Goal: Check status: Check status

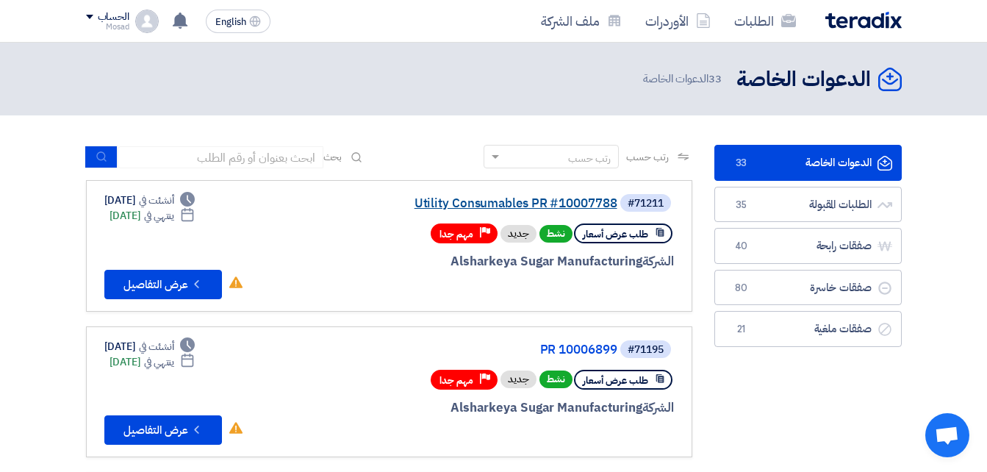
click at [527, 207] on link "Utility Consumables PR #10007788" at bounding box center [470, 203] width 294 height 13
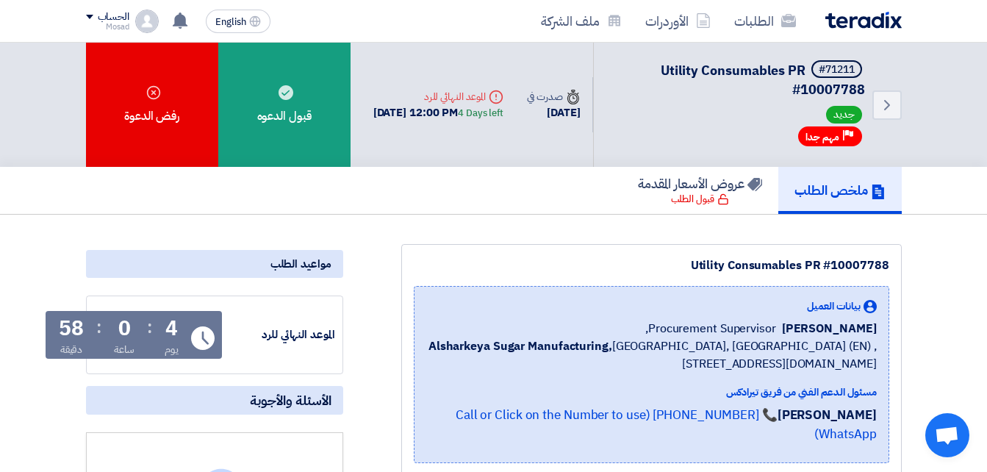
drag, startPoint x: 677, startPoint y: 263, endPoint x: 889, endPoint y: 262, distance: 211.7
click at [889, 262] on div "Utility Consumables PR #10007788" at bounding box center [652, 266] width 476 height 18
copy div "Utility Consumables PR #10007788"
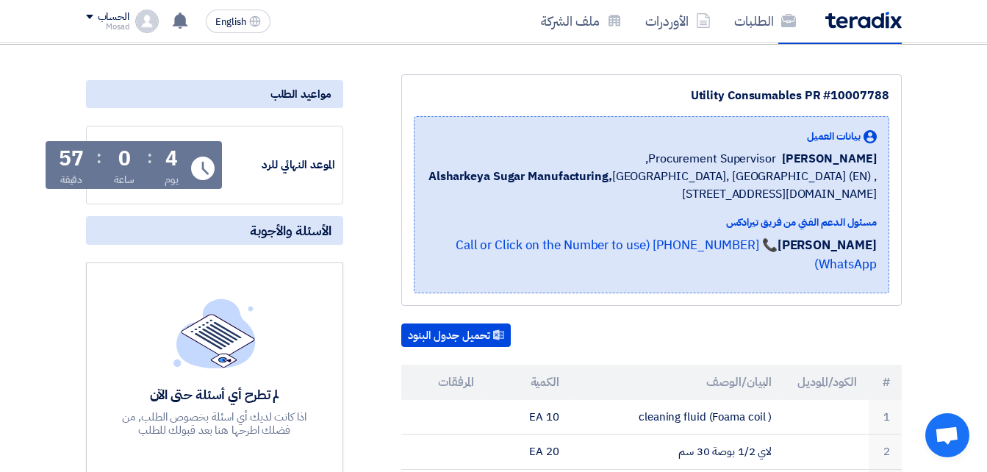
scroll to position [294, 0]
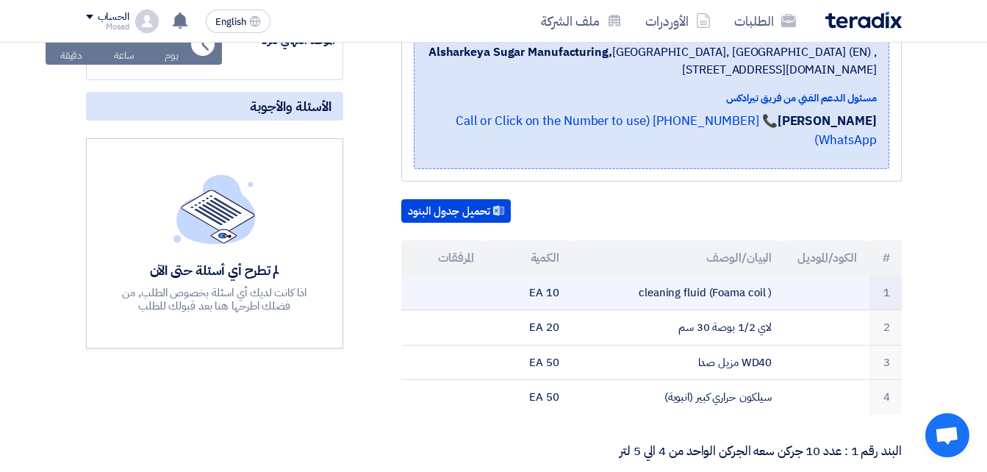
drag, startPoint x: 625, startPoint y: 266, endPoint x: 755, endPoint y: 274, distance: 129.6
click at [787, 278] on tr "1 cleaning fluid (Foama coil ) 10 EA" at bounding box center [651, 293] width 501 height 35
copy tr "cleaning fluid (Foama coil )"
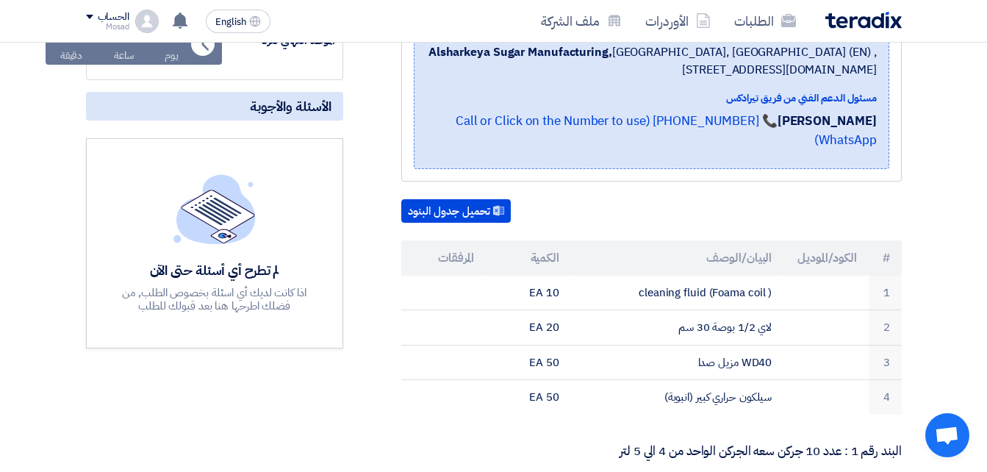
click at [589, 444] on p "البند رقم 1 : عدد 10 جركن سعه الجركن الواحد من 4 الي 5 لتر" at bounding box center [651, 451] width 501 height 15
drag, startPoint x: 610, startPoint y: 436, endPoint x: 800, endPoint y: 436, distance: 190.4
click at [800, 444] on p "البند رقم 1 : عدد 10 جركن سعه الجركن الواحد من 4 الي 5 لتر" at bounding box center [651, 451] width 501 height 15
drag, startPoint x: 800, startPoint y: 436, endPoint x: 789, endPoint y: 434, distance: 10.4
copy p "جركن سعه الجركن الواحد من 4 الي 5 لتر"
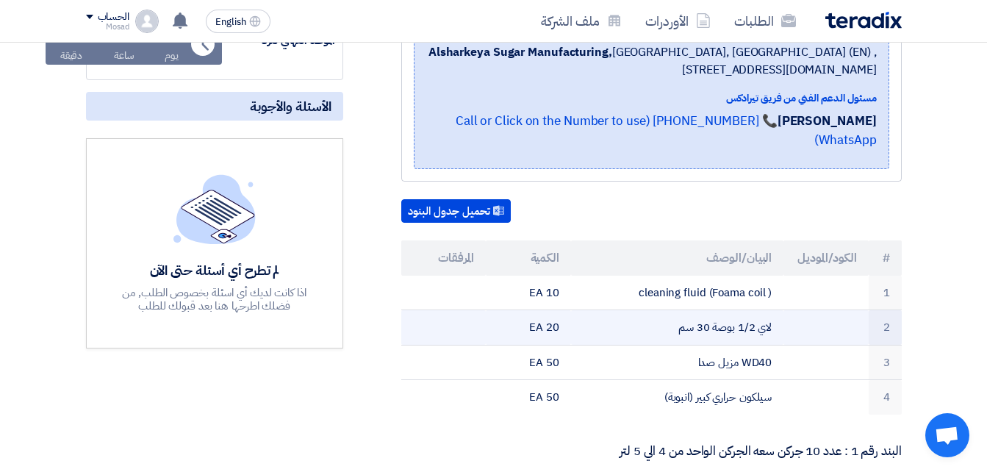
drag, startPoint x: 626, startPoint y: 306, endPoint x: 793, endPoint y: 299, distance: 167.0
click at [793, 310] on tr "2 لاي 1/2 بوصة 30 سم 20 EA" at bounding box center [651, 327] width 501 height 35
drag, startPoint x: 793, startPoint y: 299, endPoint x: 717, endPoint y: 304, distance: 75.8
copy tr "لاي 1/2 بوصة 30 سم"
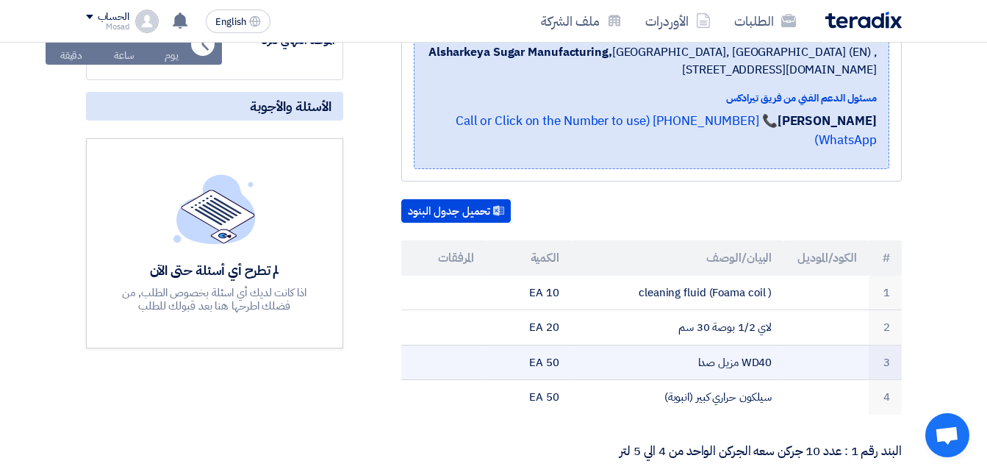
drag, startPoint x: 680, startPoint y: 332, endPoint x: 806, endPoint y: 338, distance: 126.6
click at [806, 345] on tr "3 WD40 مزيل صدا 50 EA" at bounding box center [651, 362] width 501 height 35
drag, startPoint x: 806, startPoint y: 338, endPoint x: 768, endPoint y: 339, distance: 38.2
copy tr "WD40 مزيل صدا"
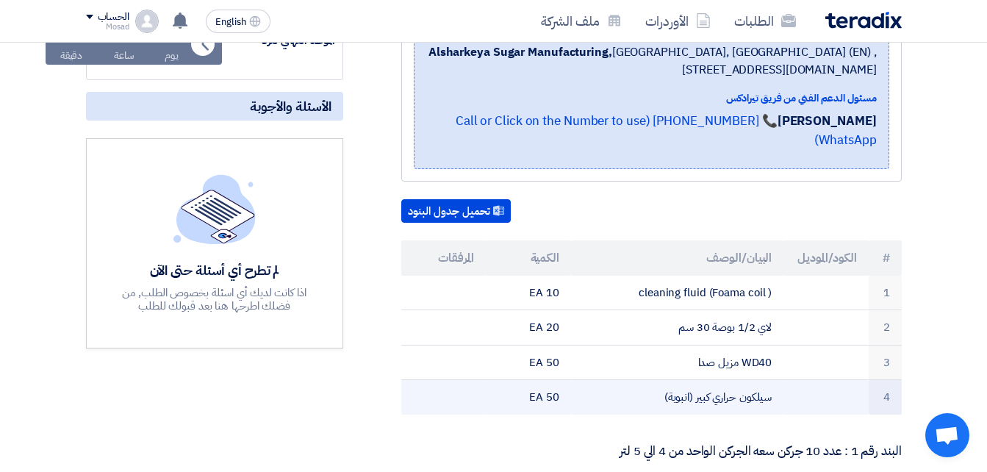
drag, startPoint x: 652, startPoint y: 379, endPoint x: 783, endPoint y: 379, distance: 130.8
click at [783, 380] on td "سيلكون حراري كبير (انبوبة)" at bounding box center [677, 397] width 212 height 35
drag, startPoint x: 783, startPoint y: 379, endPoint x: 750, endPoint y: 379, distance: 32.3
copy td "سيلكون حراري كبير (انبوبة)"
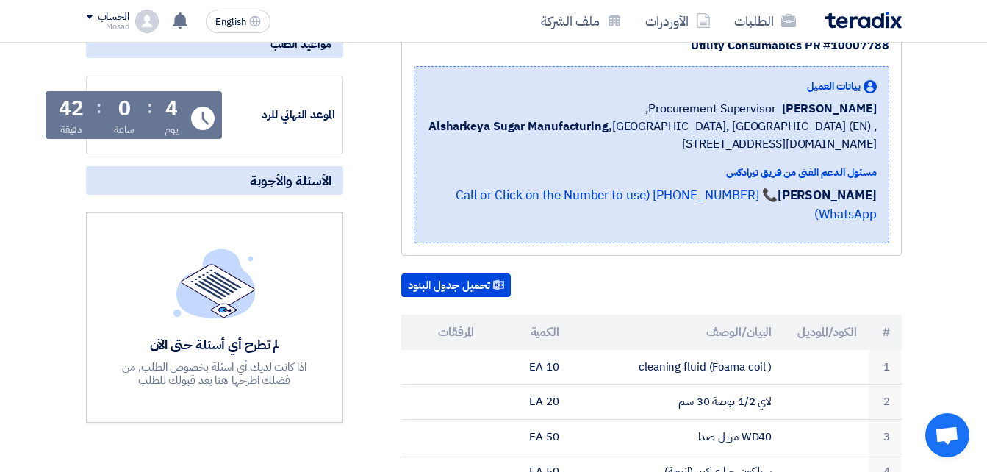
scroll to position [0, 0]
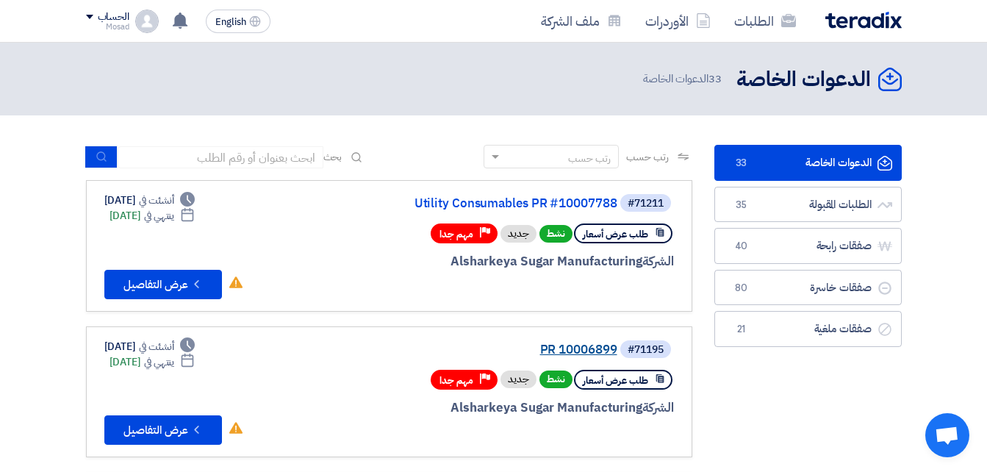
click at [580, 346] on link "PR 10006899" at bounding box center [470, 349] width 294 height 13
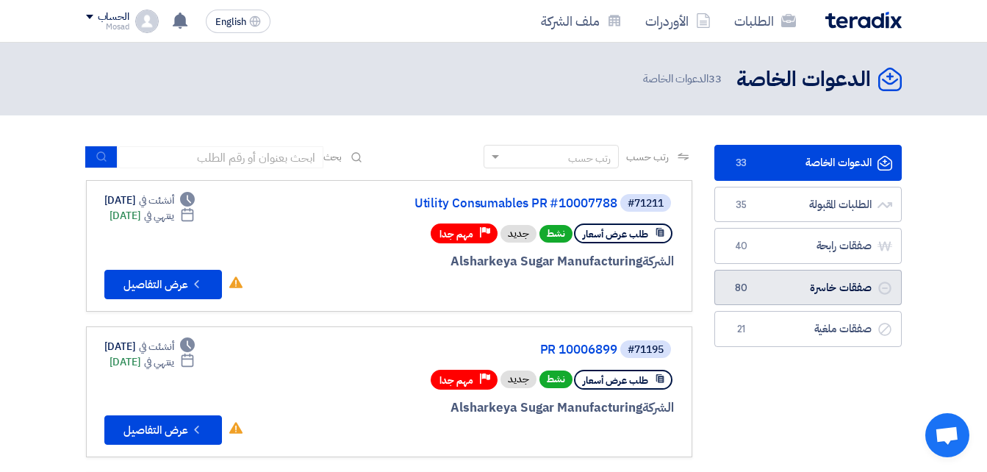
click at [795, 282] on link "صفقات خاسرة صفقات خاسرة 80" at bounding box center [807, 288] width 187 height 36
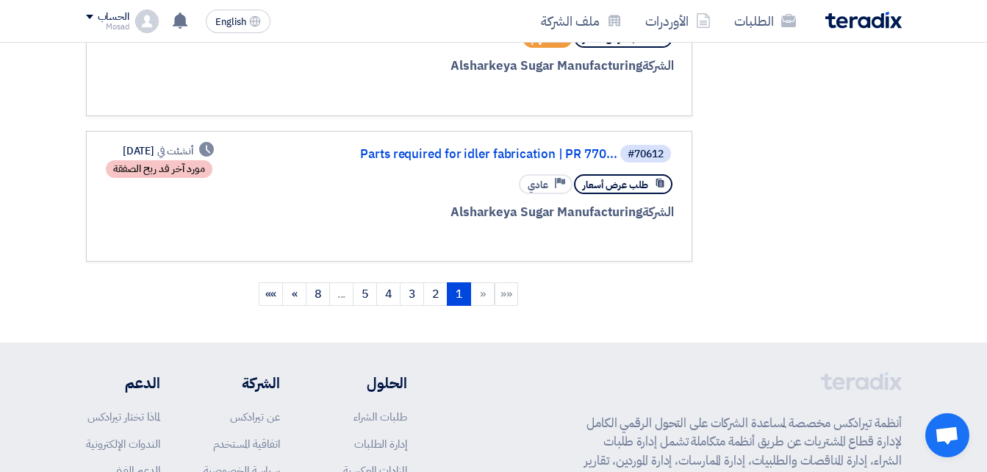
scroll to position [1396, 0]
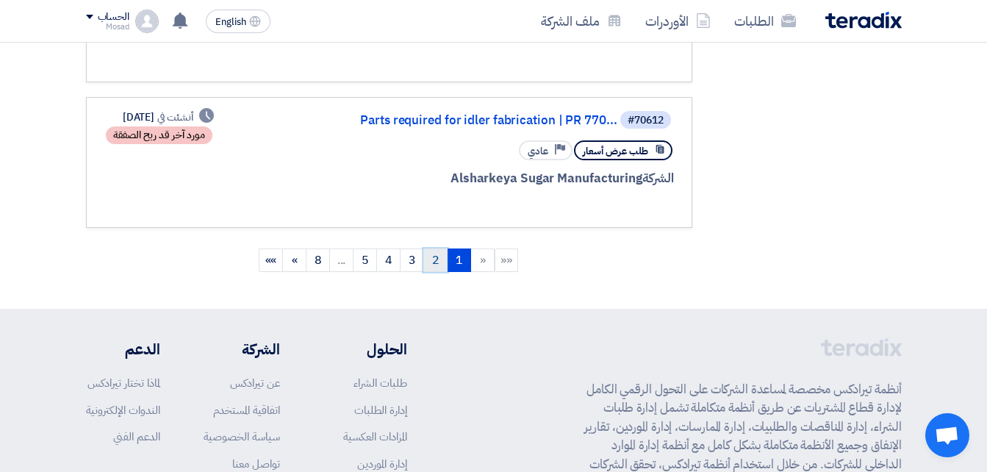
click at [431, 269] on link "2" at bounding box center [435, 260] width 24 height 24
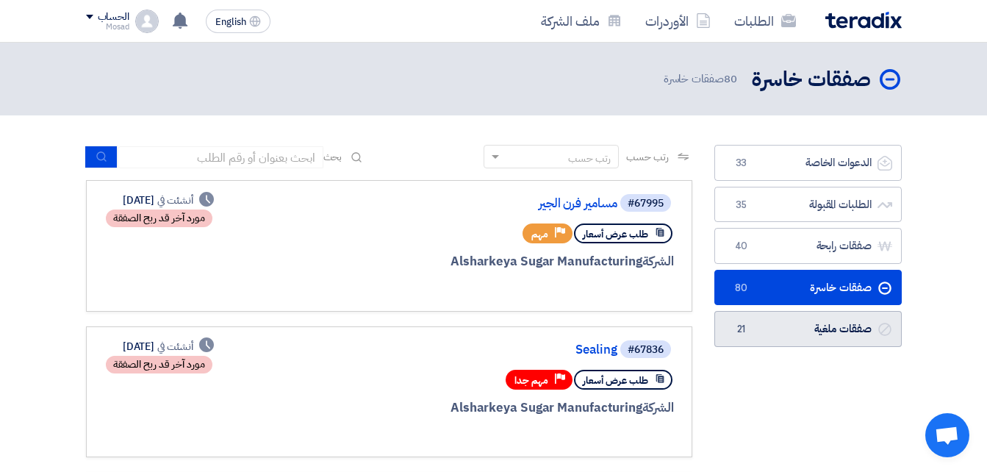
click at [853, 323] on link "صفقات ملغية صفقات ملغية 21" at bounding box center [807, 329] width 187 height 36
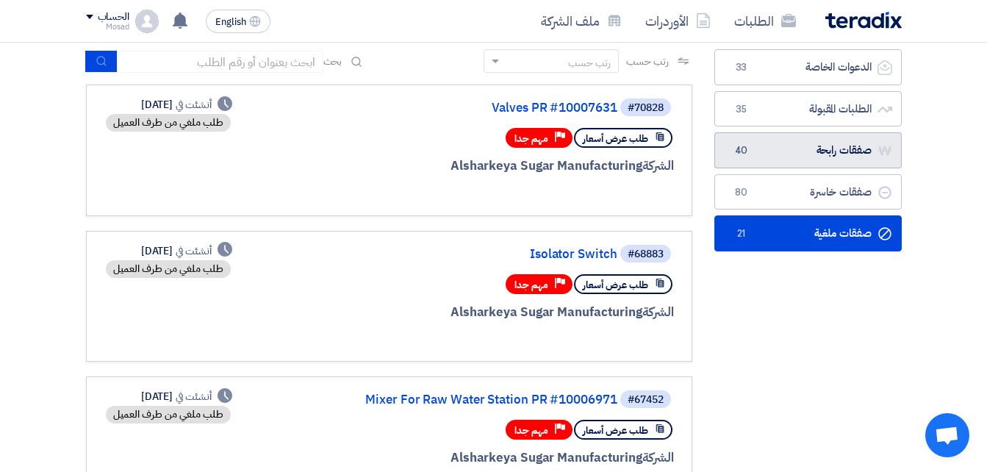
scroll to position [73, 0]
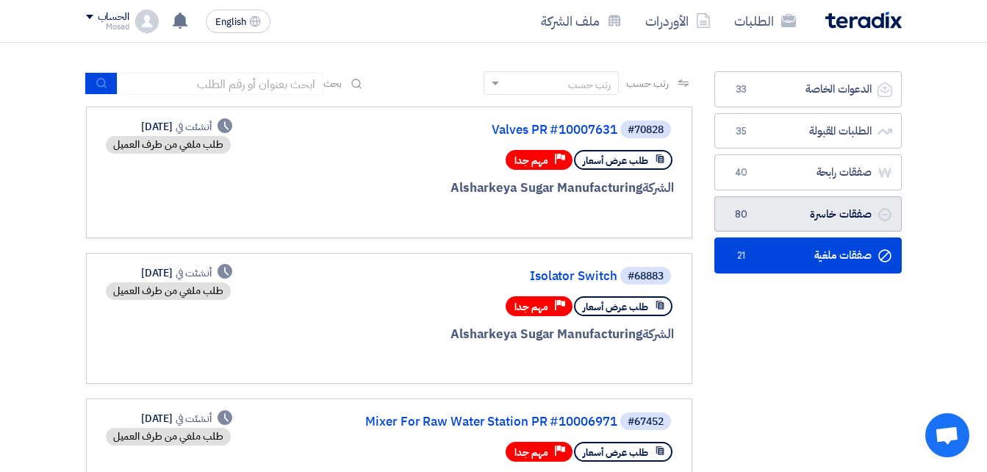
click at [797, 211] on link "صفقات خاسرة صفقات خاسرة 80" at bounding box center [807, 214] width 187 height 36
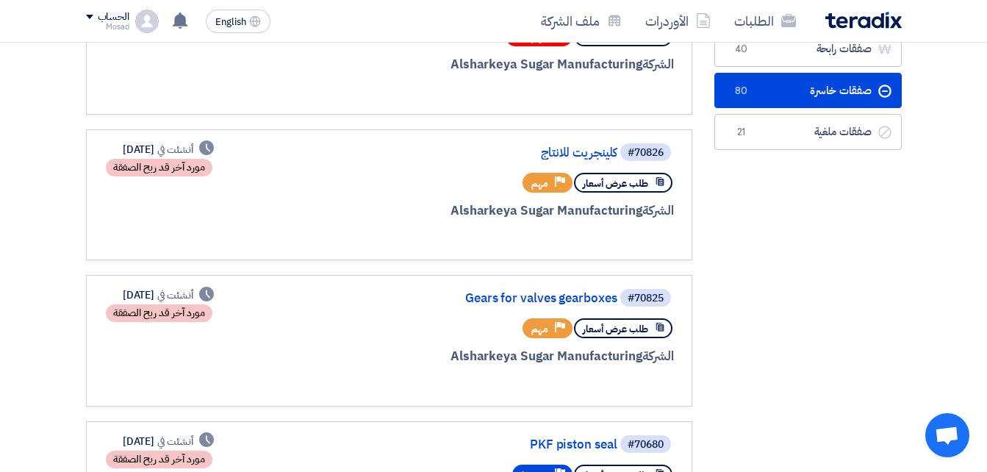
scroll to position [0, 0]
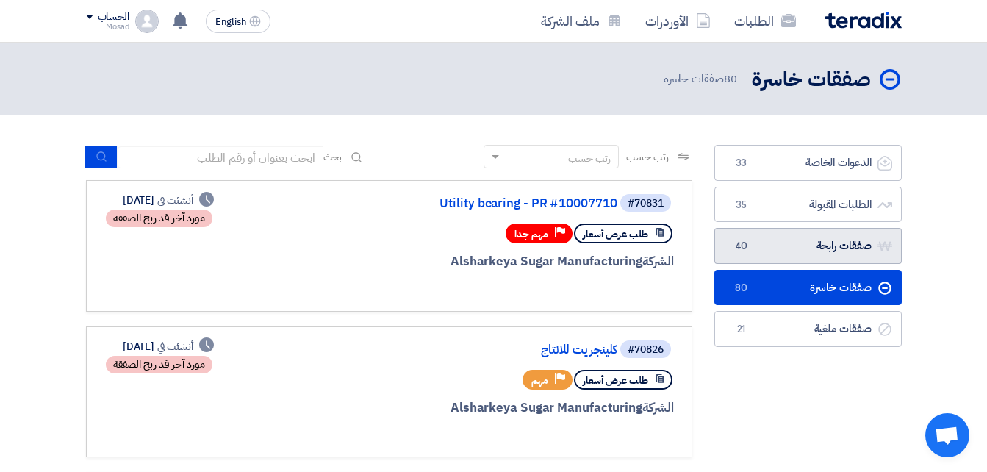
click at [758, 238] on link "صفقات رابحة صفقات رابحة 40" at bounding box center [807, 246] width 187 height 36
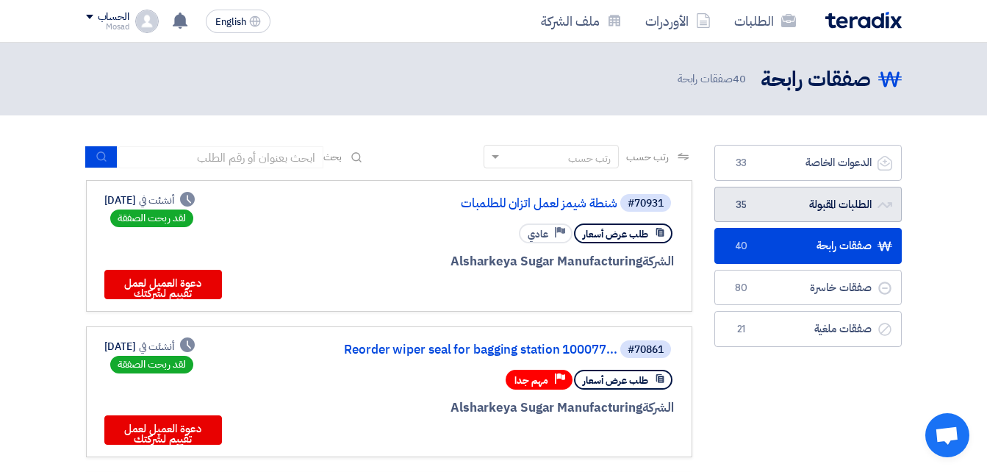
click at [768, 205] on link "الطلبات المقبولة الطلبات المقبولة 35" at bounding box center [807, 205] width 187 height 36
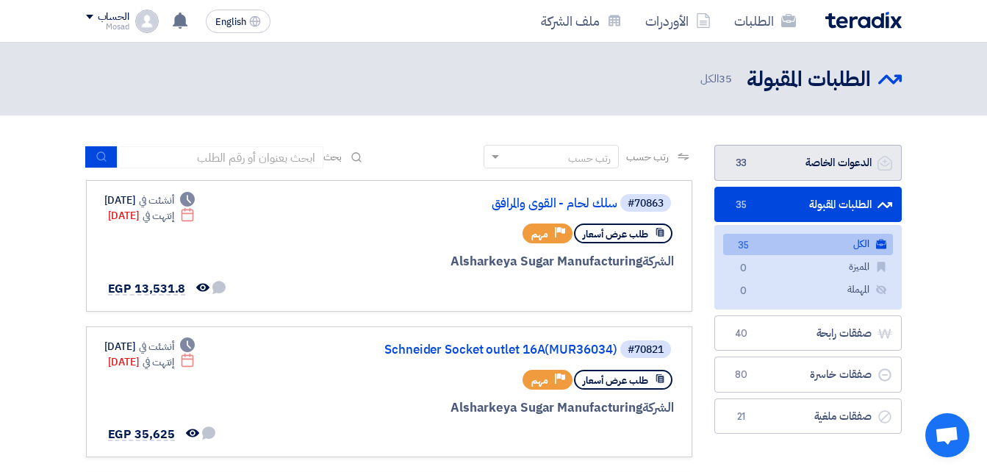
click at [783, 157] on link "الدعوات الخاصة الدعوات الخاصة 33" at bounding box center [807, 163] width 187 height 36
